Goal: Find specific page/section: Find specific page/section

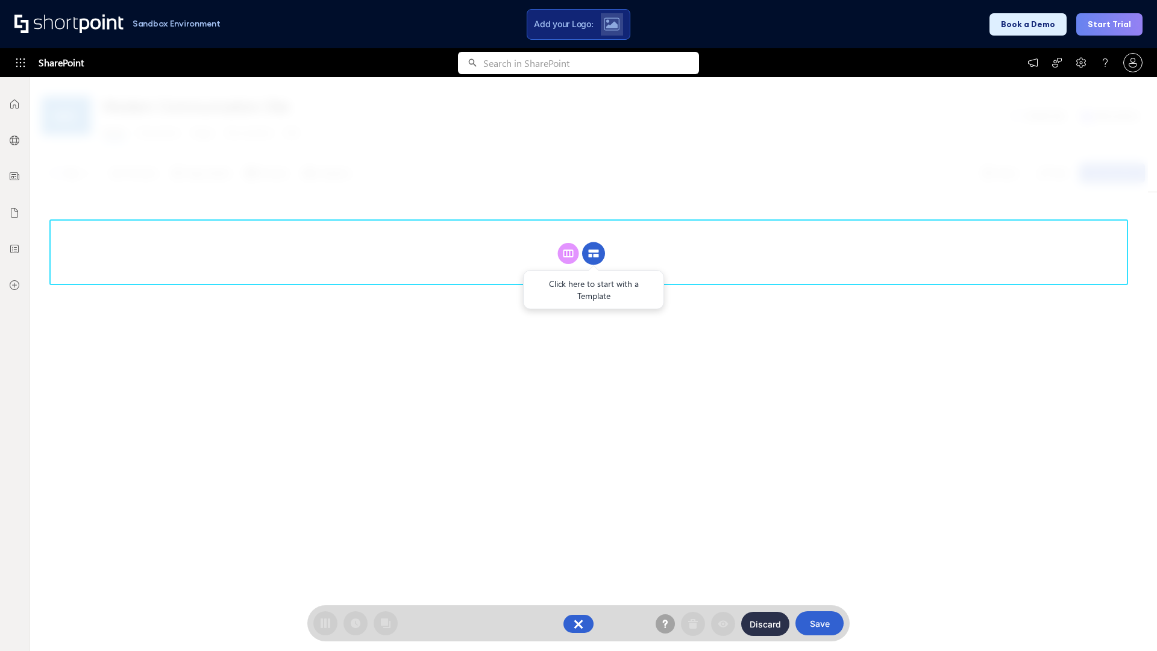
click at [594, 253] on circle at bounding box center [593, 253] width 23 height 23
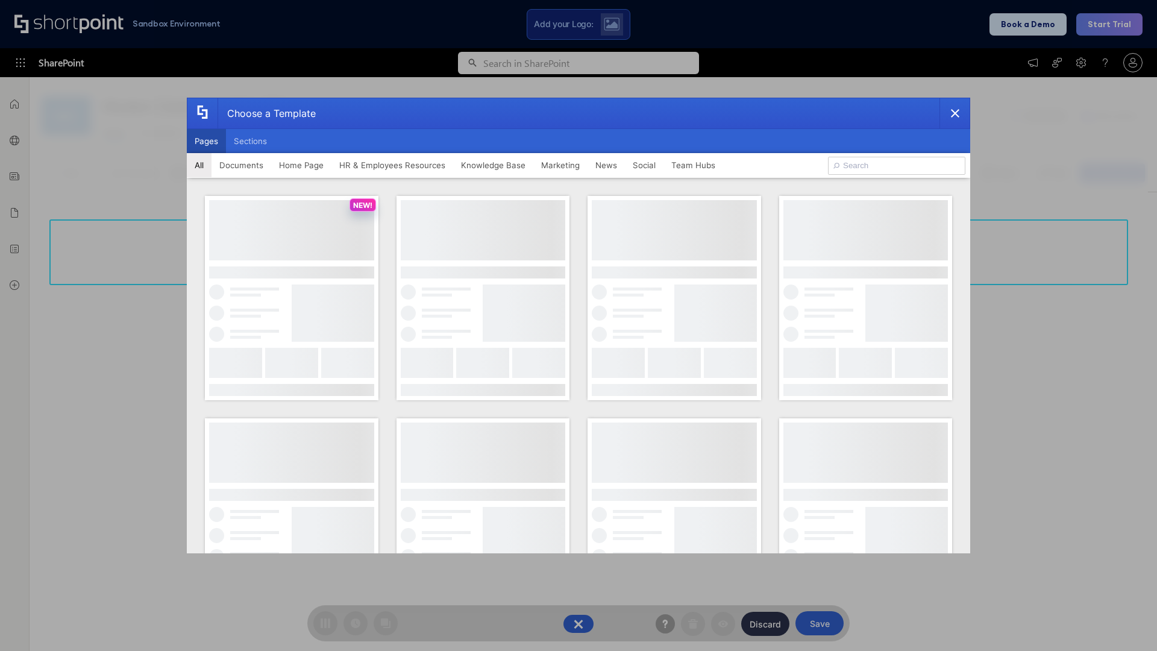
click at [206, 141] on button "Pages" at bounding box center [206, 141] width 39 height 24
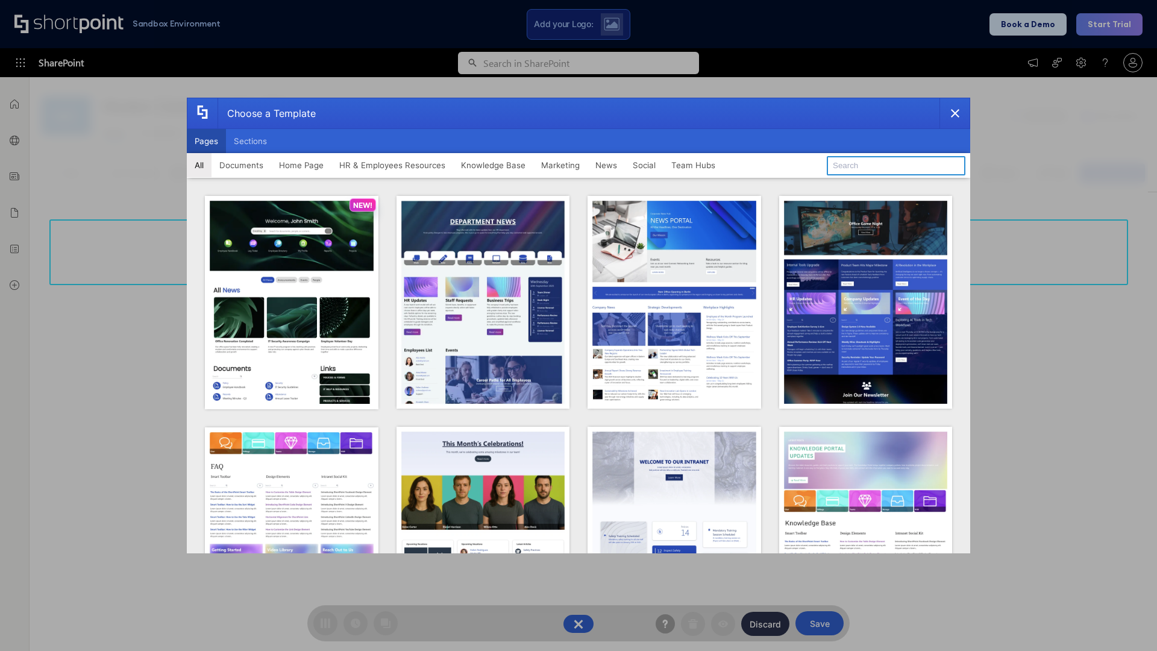
type input "Knowledge Portal 2"
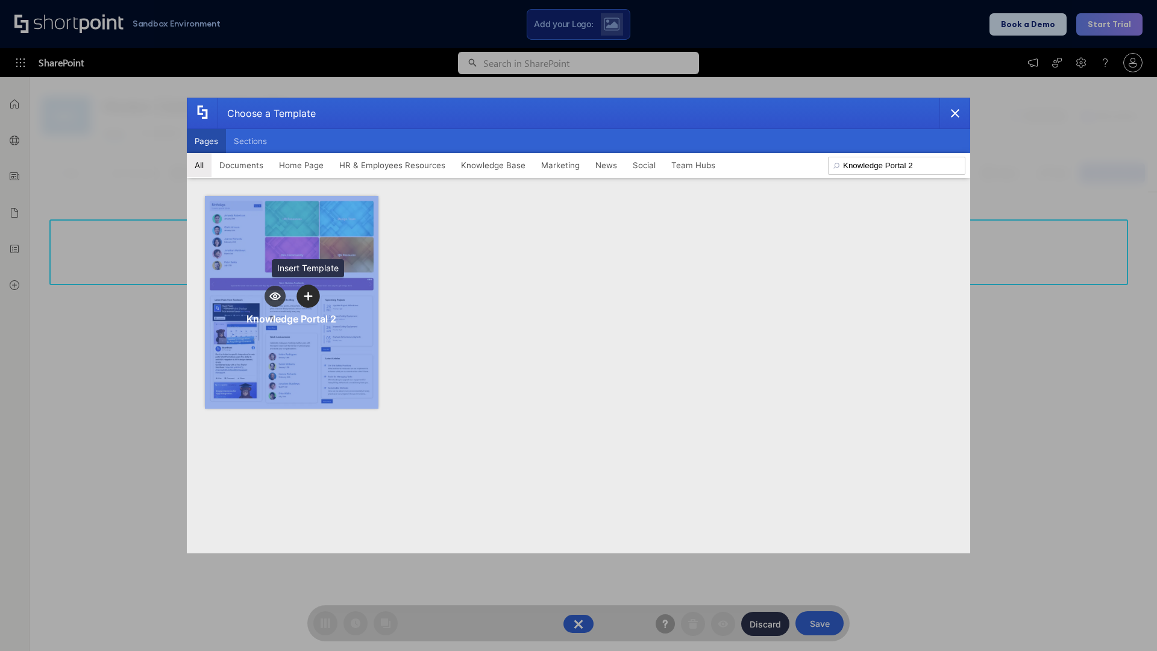
click at [308, 296] on icon "template selector" at bounding box center [308, 296] width 8 height 8
